Goal: Navigation & Orientation: Find specific page/section

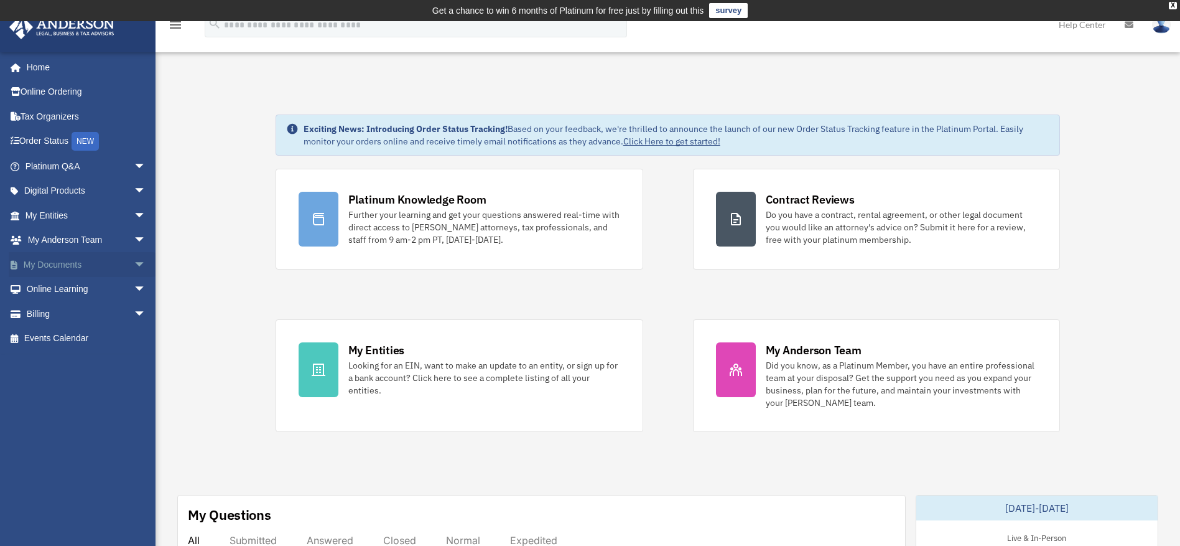
click at [134, 265] on span "arrow_drop_down" at bounding box center [146, 265] width 25 height 26
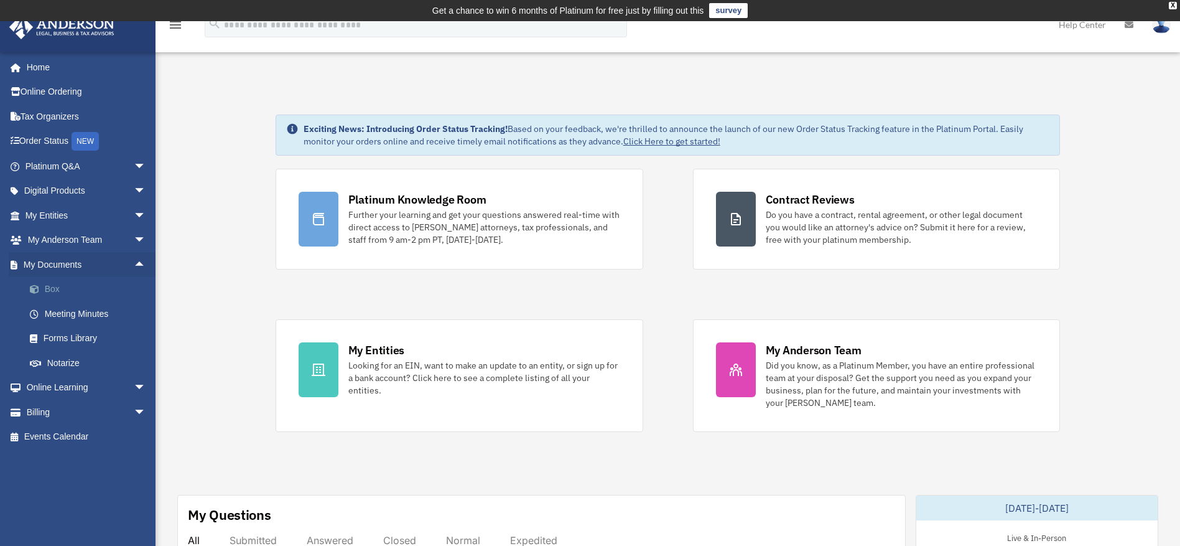
click at [64, 288] on link "Box" at bounding box center [90, 289] width 147 height 25
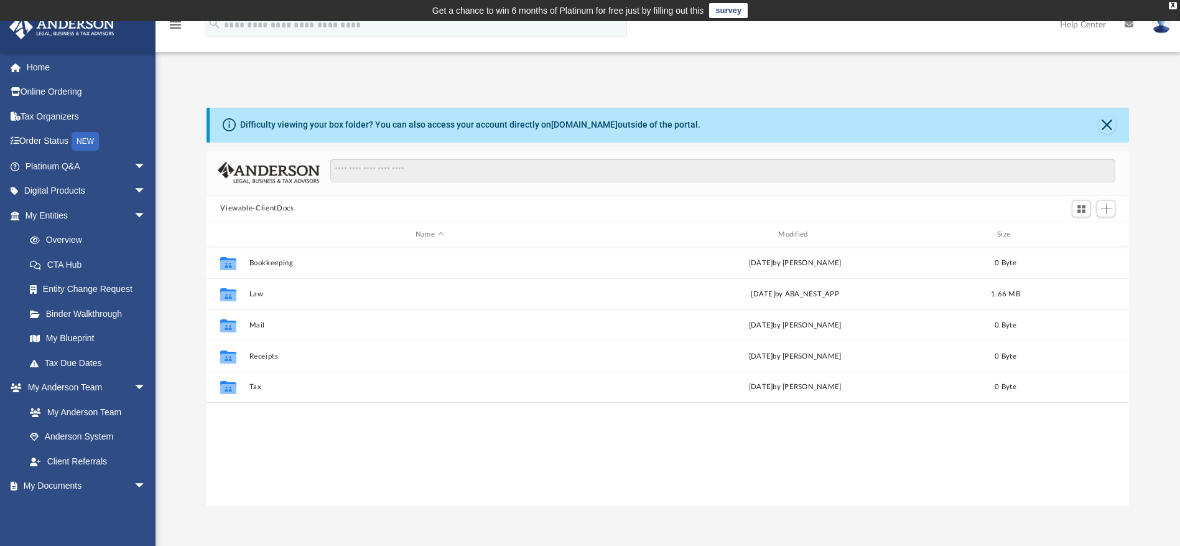
scroll to position [274, 913]
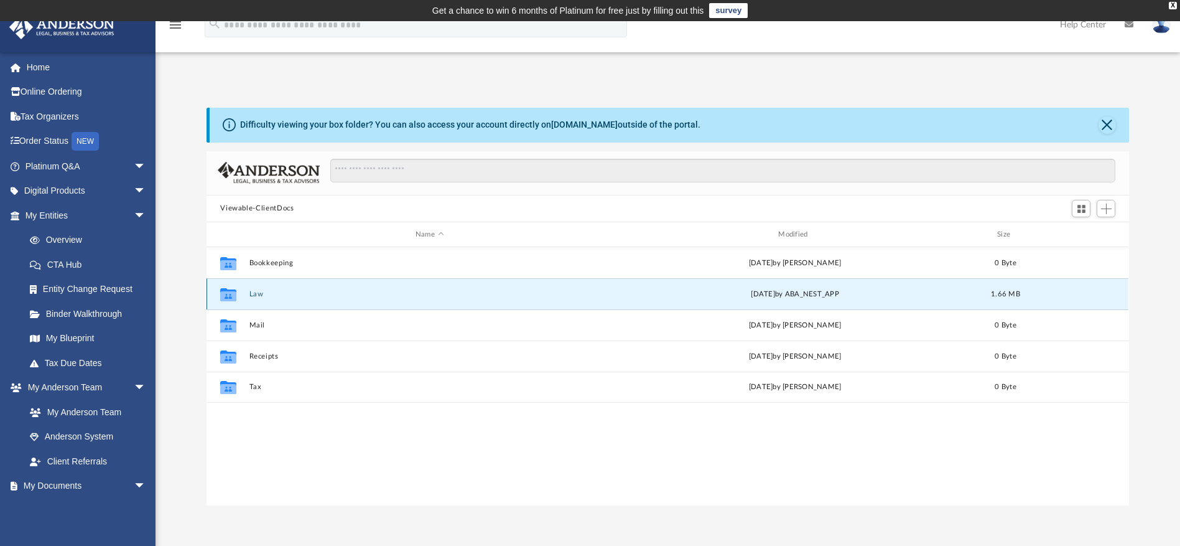
click at [267, 297] on button "Law" at bounding box center [430, 294] width 360 height 8
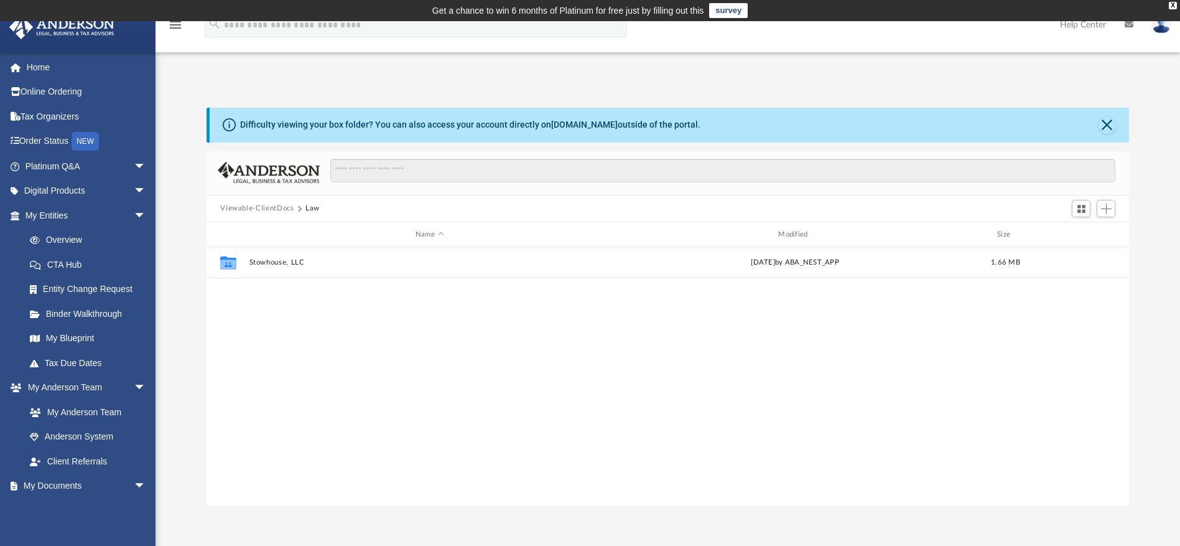
click at [539, 317] on div "Collaborated Folder Stowhouse, LLC Tue Jul 29 2025 by ABA_NEST_APP 1.66 MB" at bounding box center [668, 376] width 922 height 258
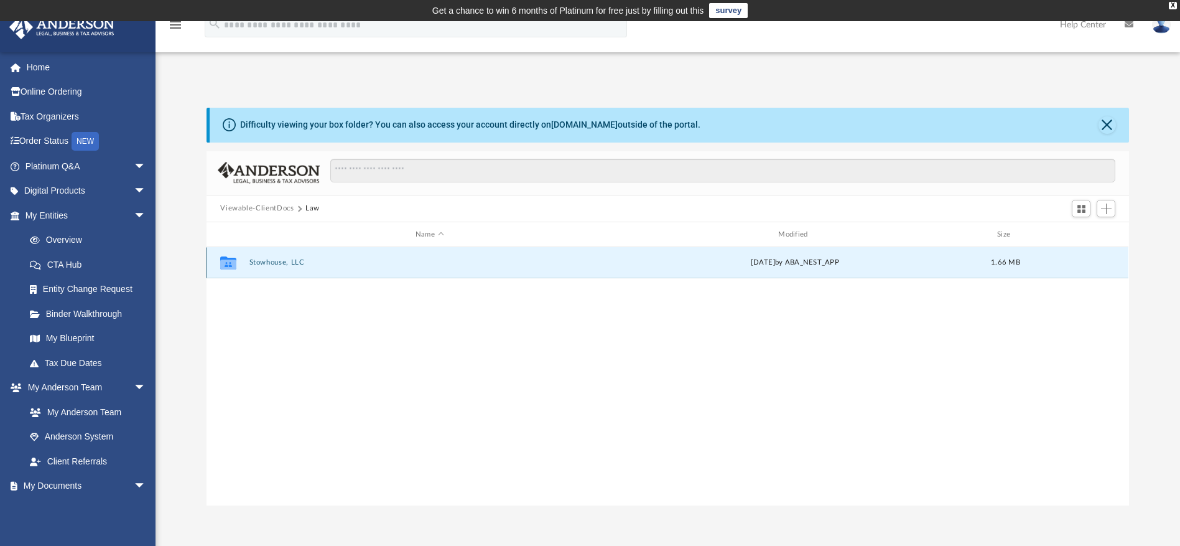
click at [277, 262] on button "Stowhouse, LLC" at bounding box center [430, 263] width 360 height 8
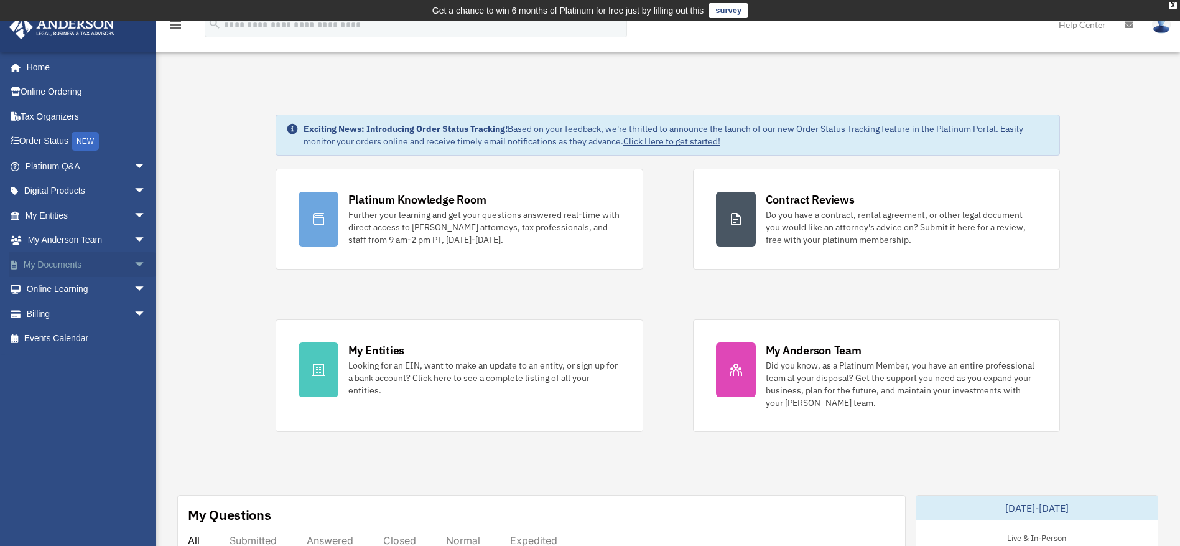
click at [134, 265] on span "arrow_drop_down" at bounding box center [146, 265] width 25 height 26
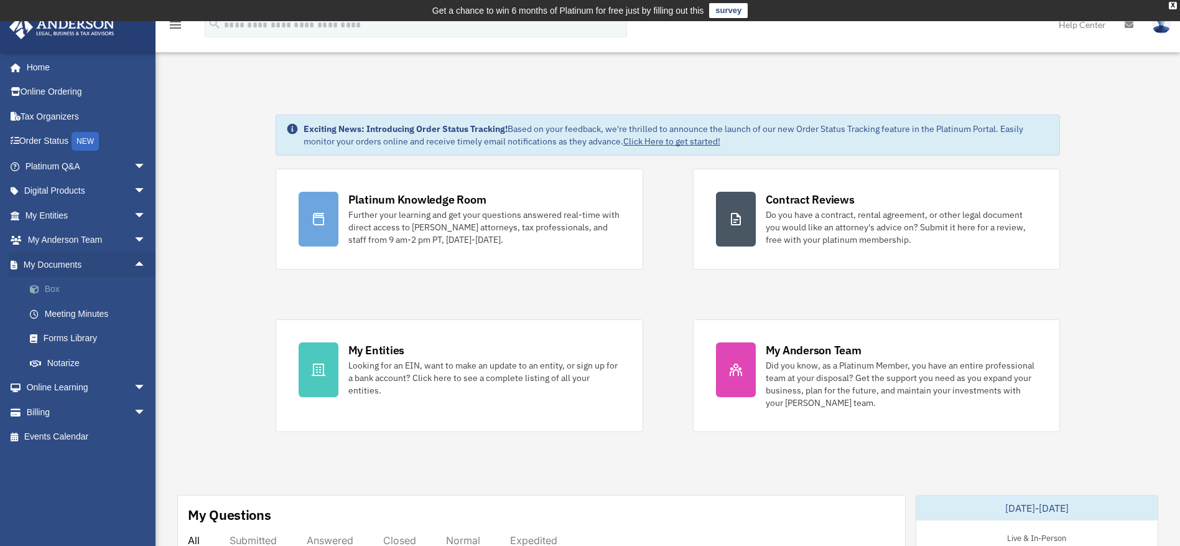
click at [67, 287] on link "Box" at bounding box center [90, 289] width 147 height 25
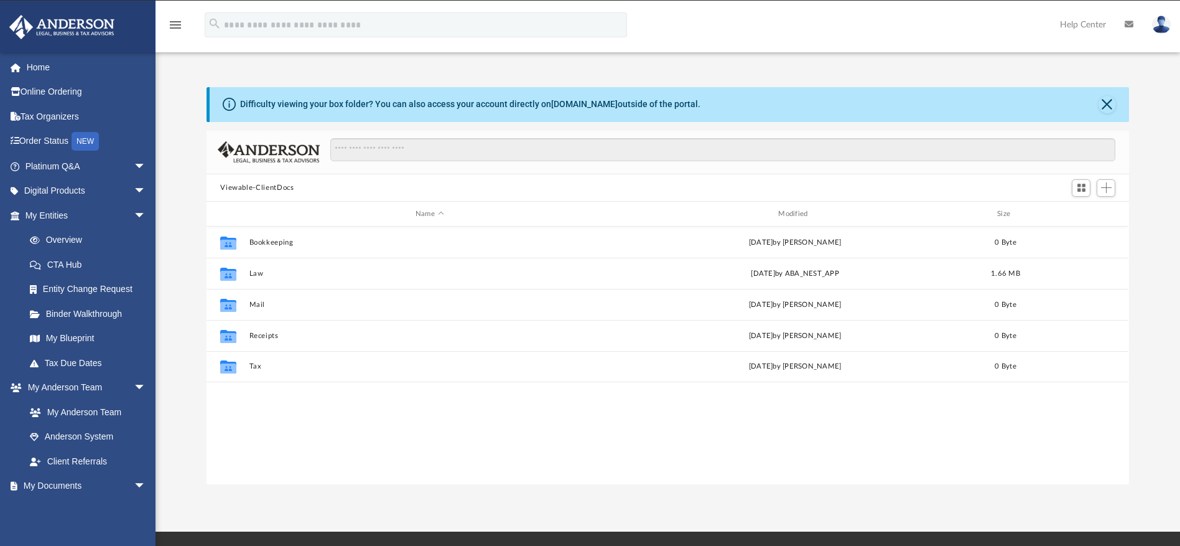
scroll to position [274, 913]
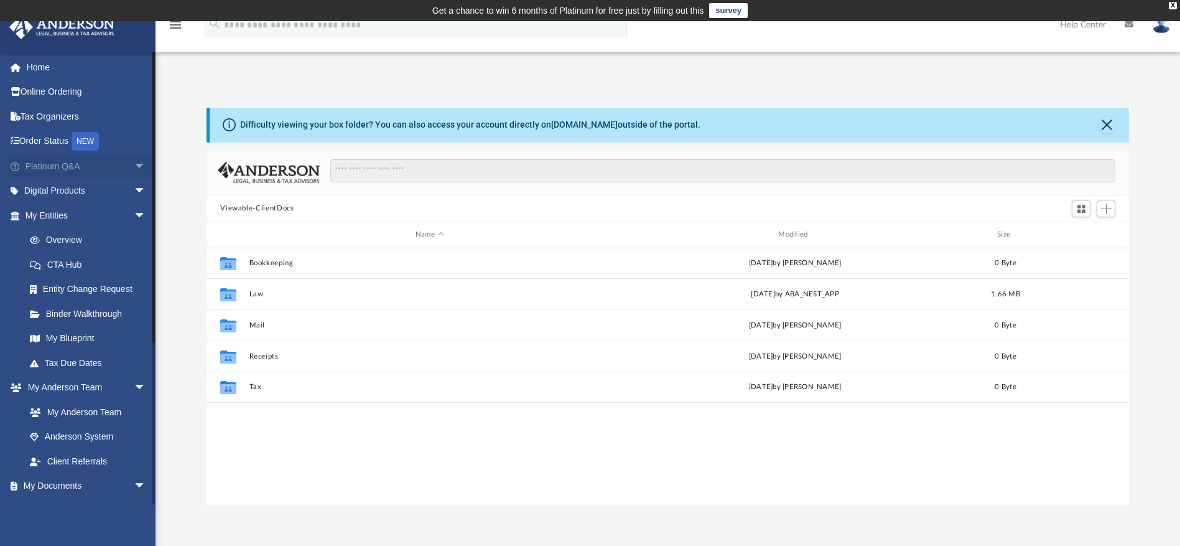
click at [134, 165] on span "arrow_drop_down" at bounding box center [146, 167] width 25 height 26
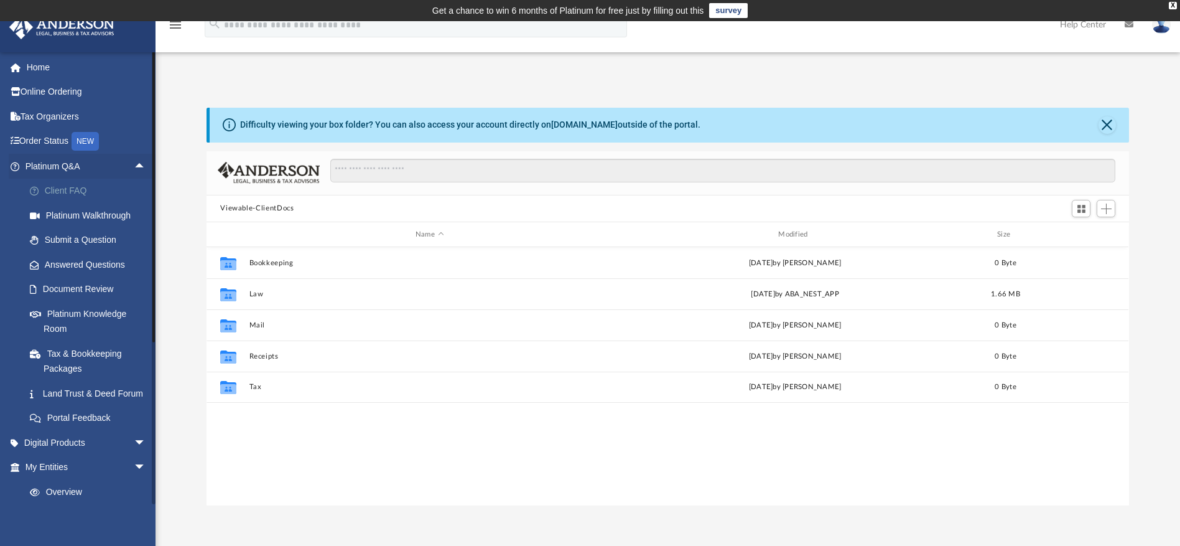
click at [77, 192] on link "Client FAQ" at bounding box center [90, 191] width 147 height 25
click at [76, 212] on link "Platinum Walkthrough" at bounding box center [90, 215] width 147 height 25
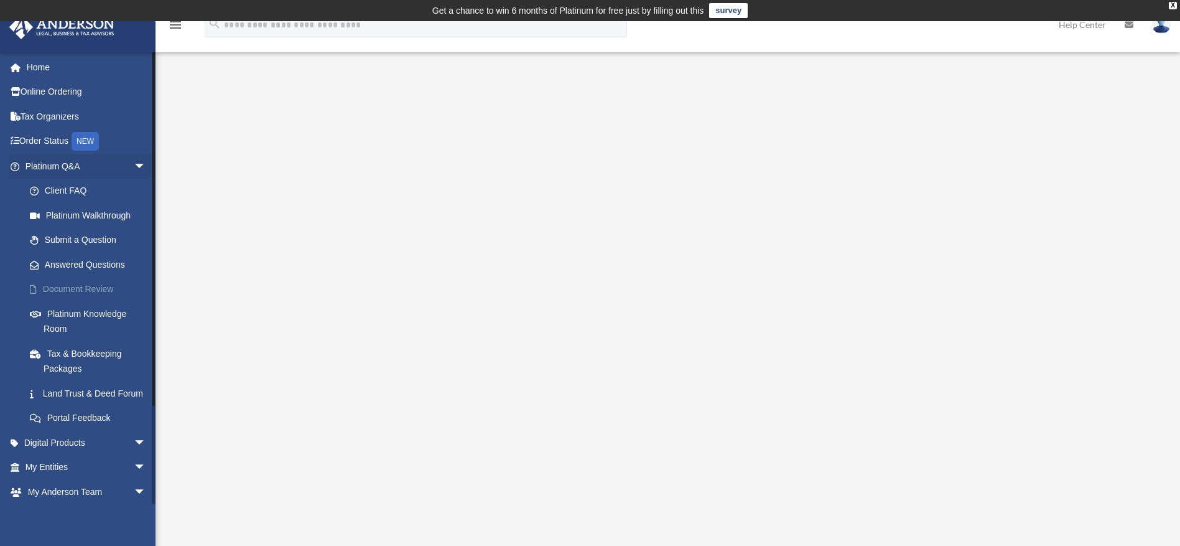
click at [104, 284] on link "Document Review" at bounding box center [90, 289] width 147 height 25
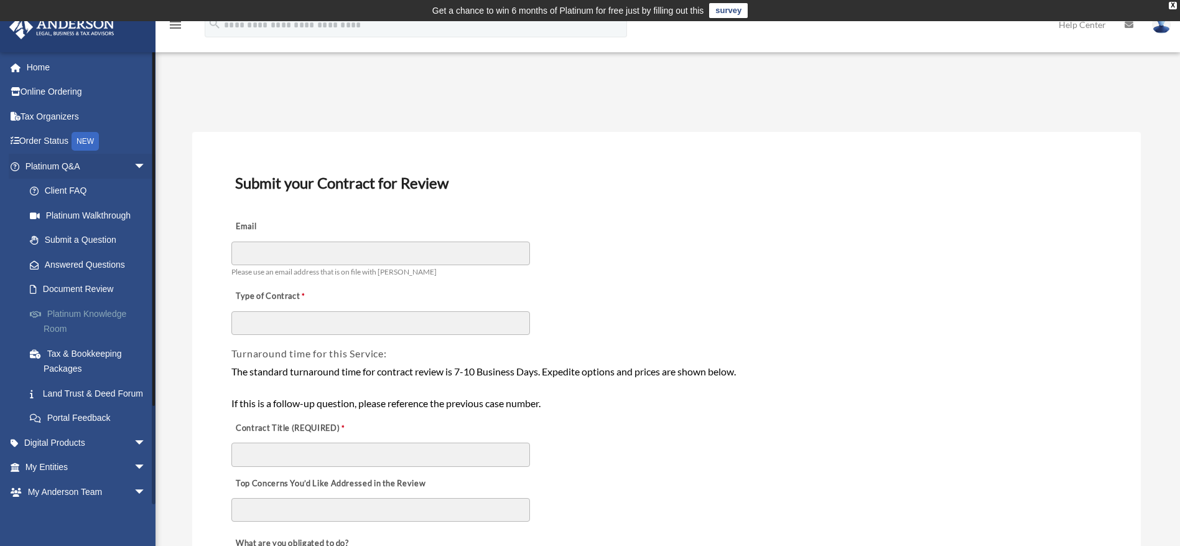
click at [110, 306] on link "Platinum Knowledge Room" at bounding box center [90, 321] width 147 height 40
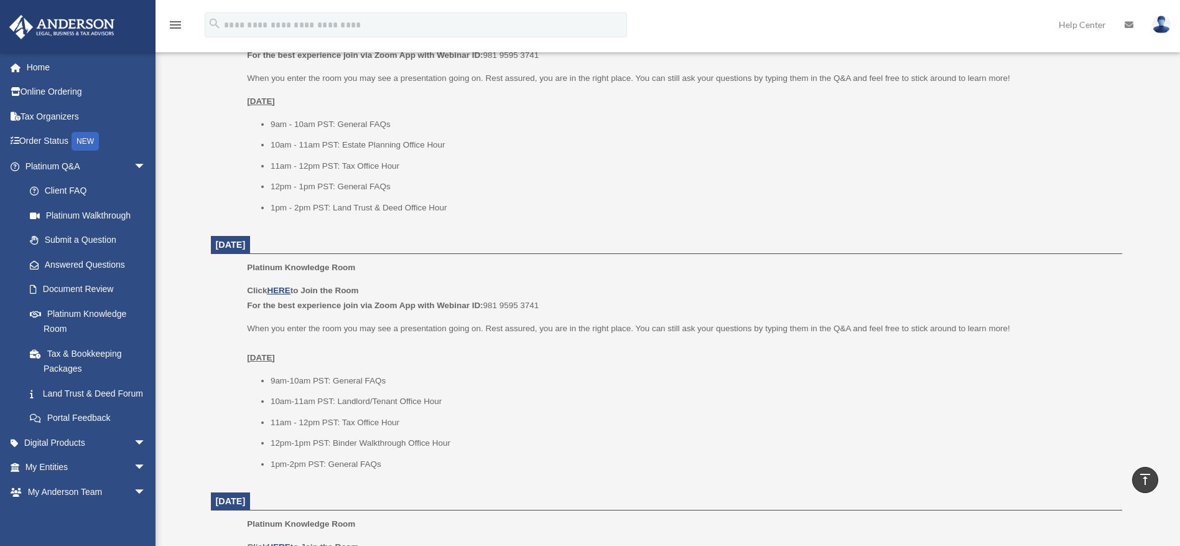
scroll to position [684, 0]
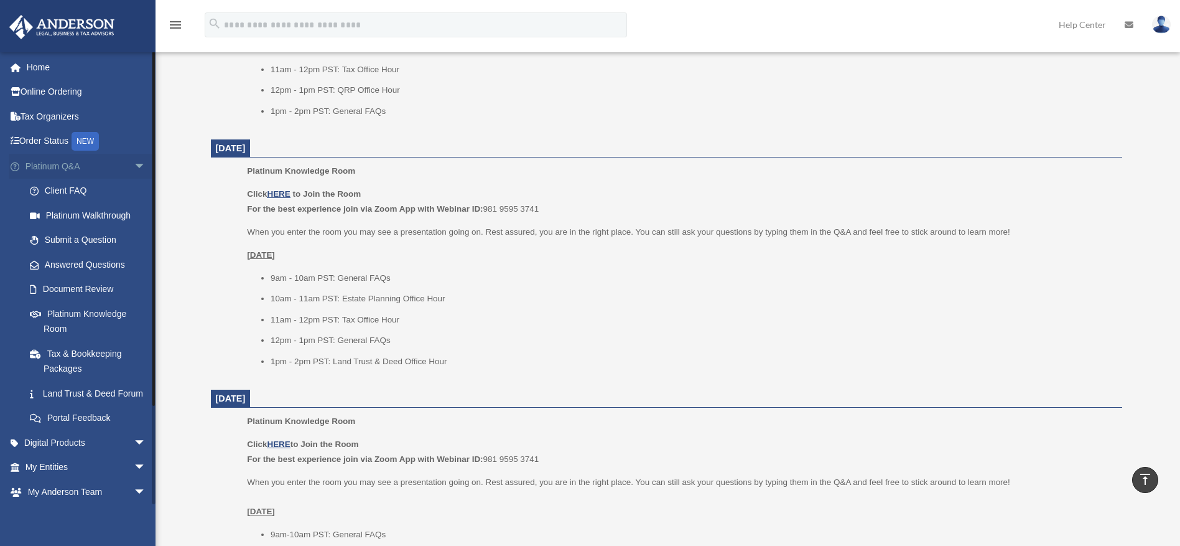
click at [134, 165] on span "arrow_drop_down" at bounding box center [146, 167] width 25 height 26
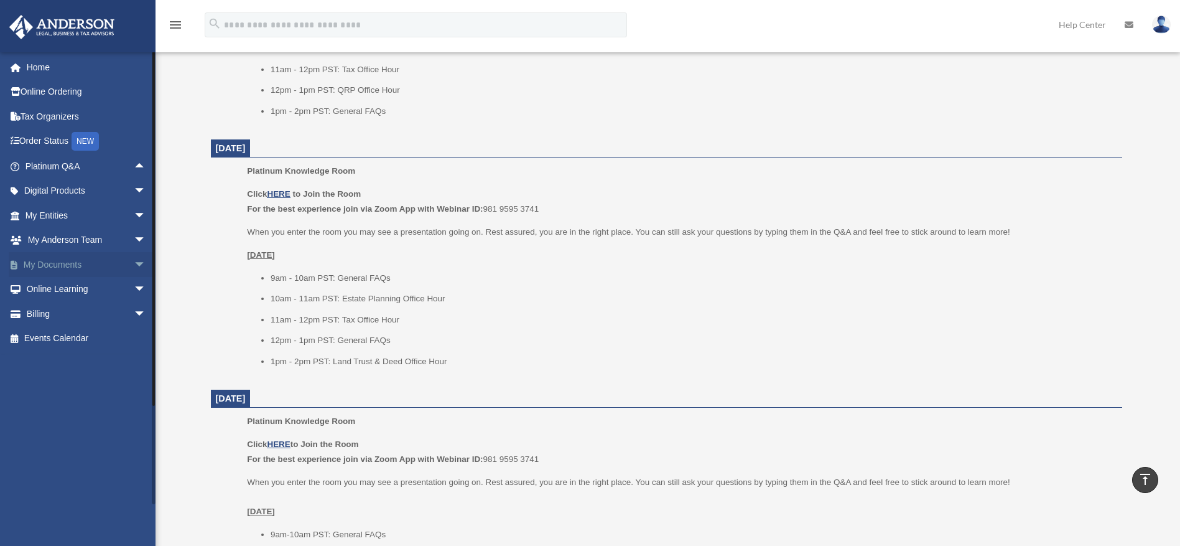
click at [134, 261] on span "arrow_drop_down" at bounding box center [146, 265] width 25 height 26
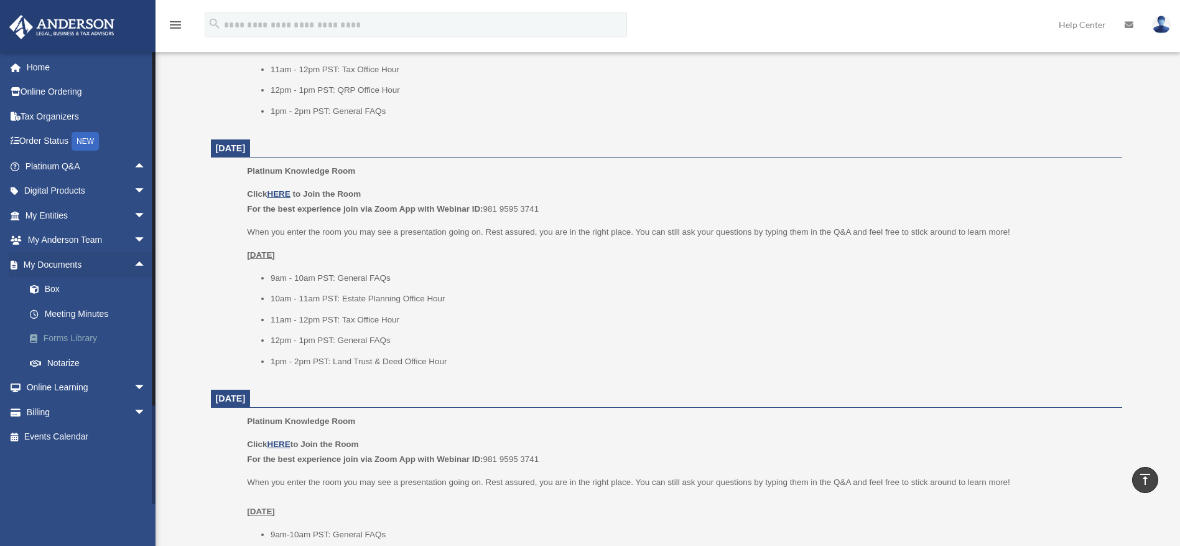
click at [83, 337] on link "Forms Library" at bounding box center [90, 338] width 147 height 25
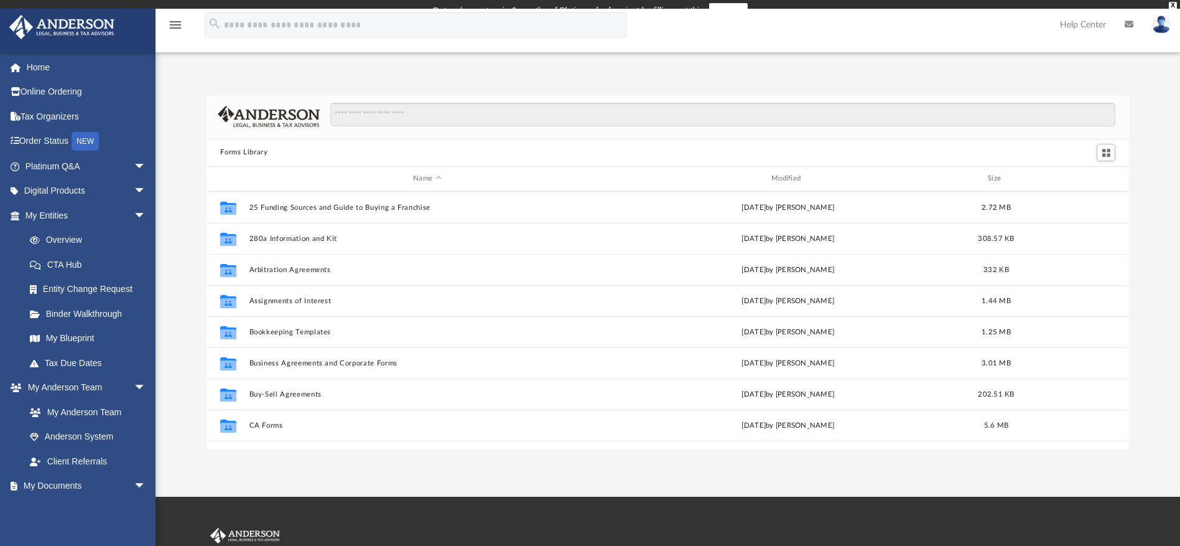
scroll to position [274, 913]
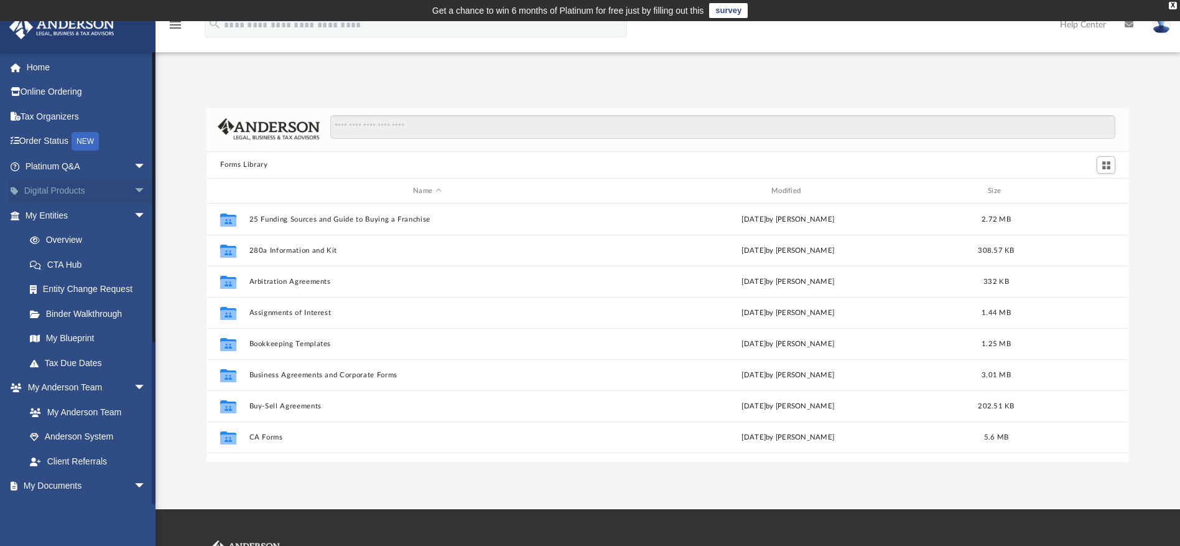
click at [134, 190] on span "arrow_drop_down" at bounding box center [146, 192] width 25 height 26
